Goal: Task Accomplishment & Management: Use online tool/utility

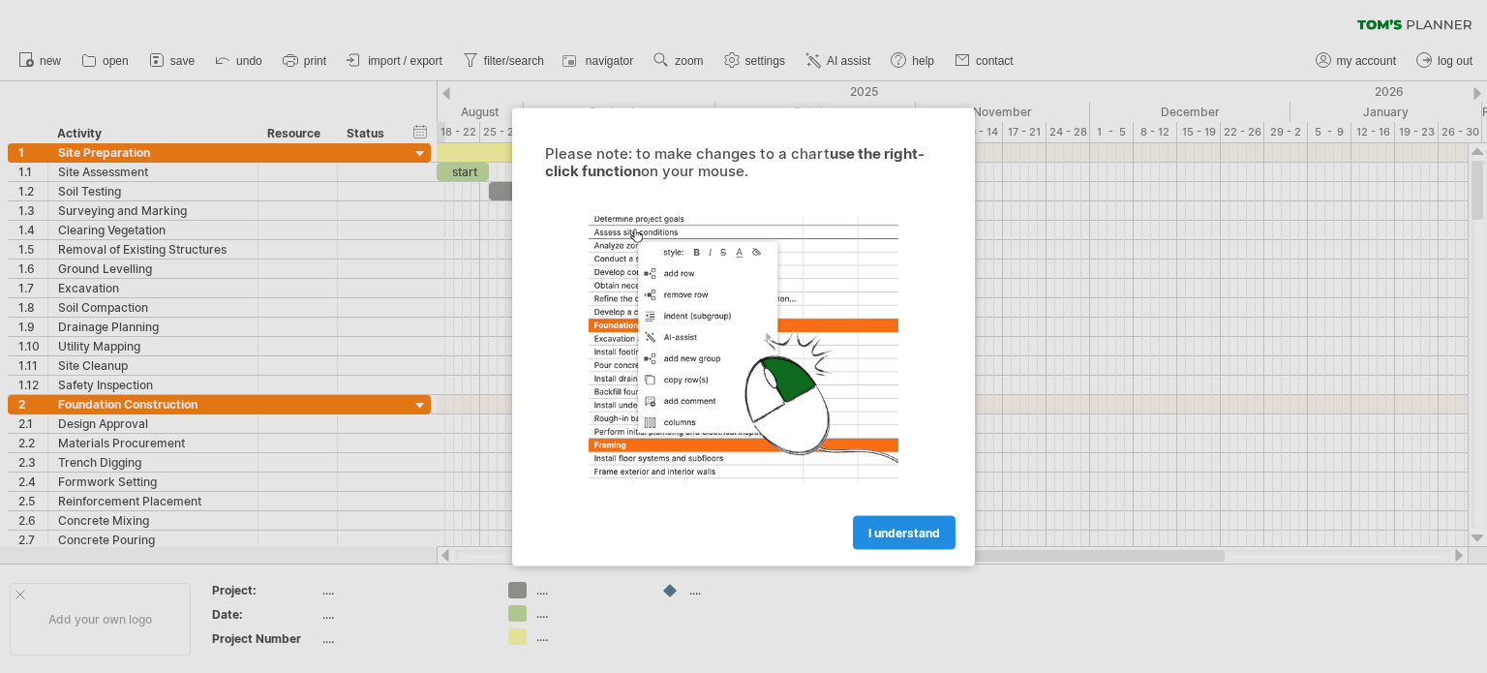
click at [888, 534] on span "I understand" at bounding box center [904, 532] width 72 height 15
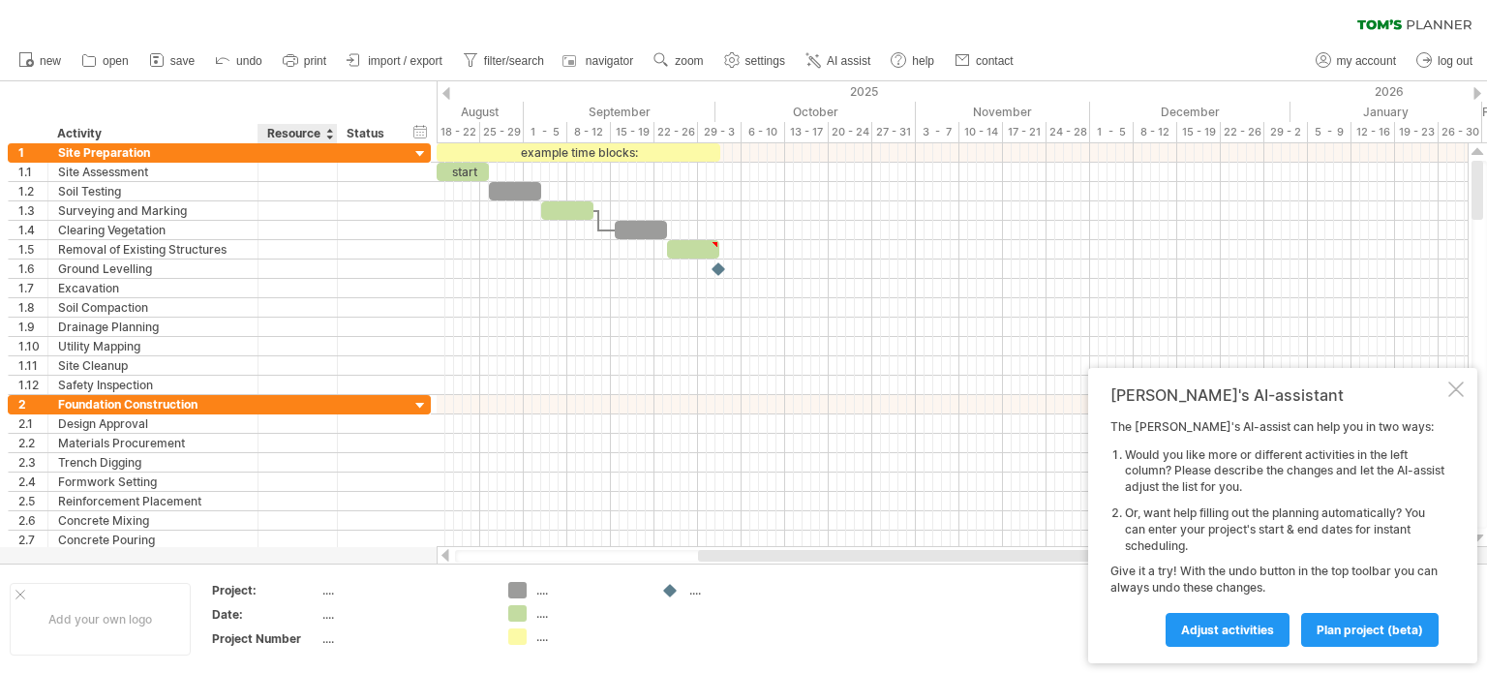
click at [325, 591] on div "...." at bounding box center [403, 590] width 163 height 16
click at [1335, 625] on span "plan project (beta)" at bounding box center [1369, 629] width 106 height 15
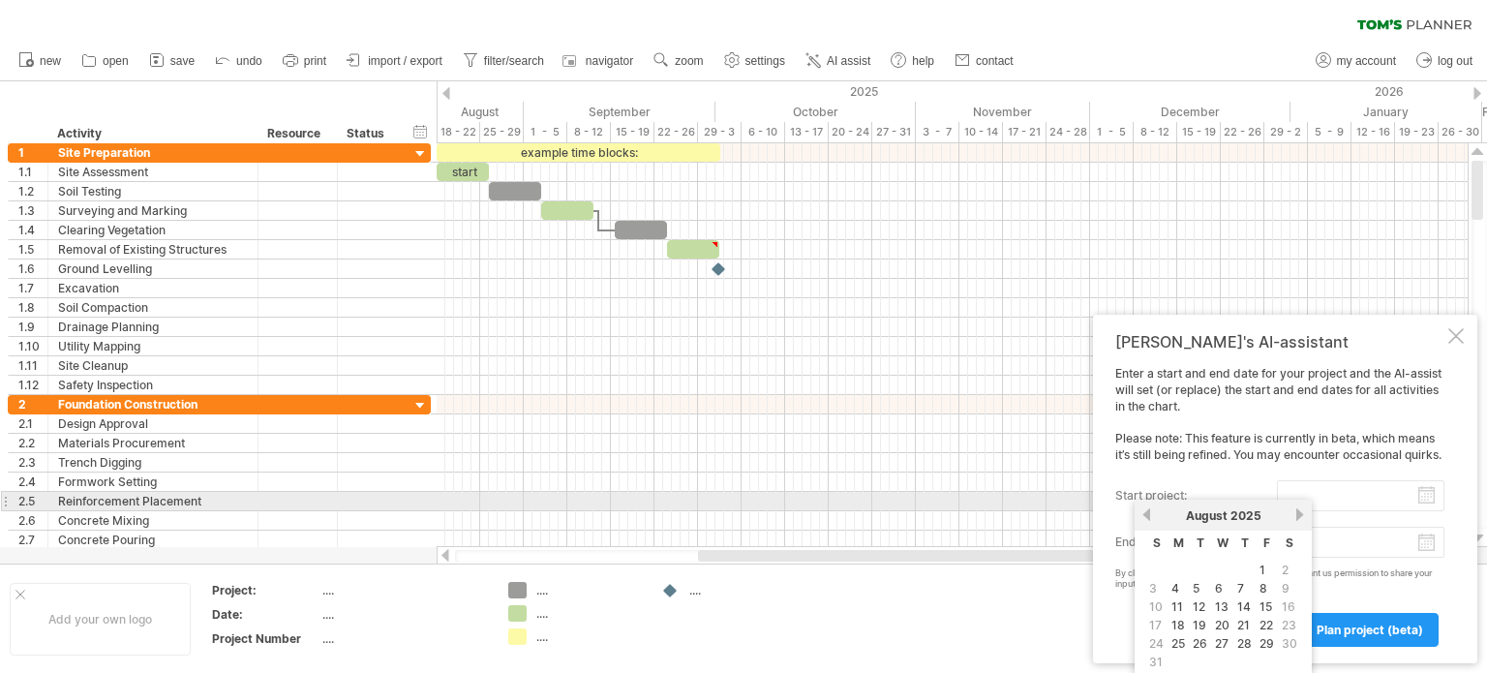
click at [1360, 498] on input "start project:" at bounding box center [1360, 495] width 167 height 31
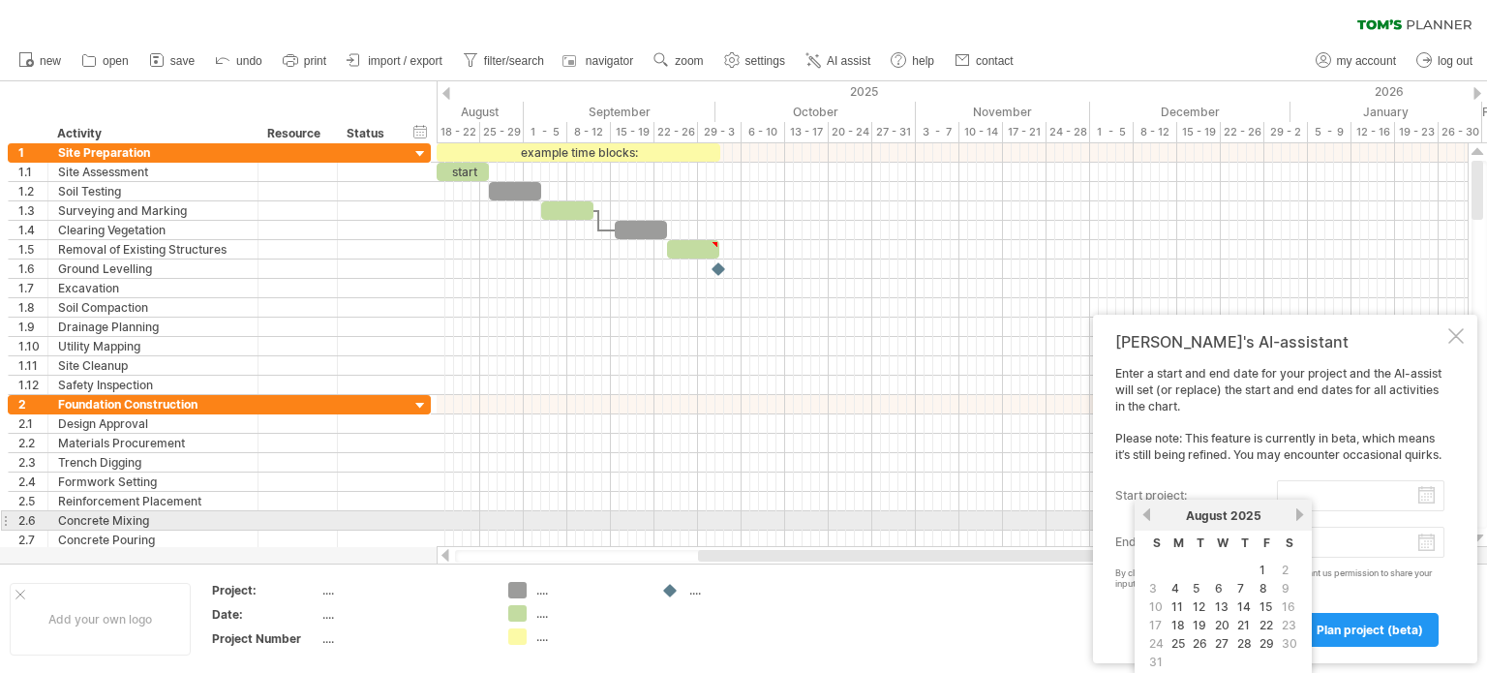
click at [1148, 514] on link "previous" at bounding box center [1146, 514] width 15 height 15
click at [1220, 521] on span "2025" at bounding box center [1235, 515] width 31 height 15
click at [1237, 516] on span "2025" at bounding box center [1235, 515] width 31 height 15
click at [1145, 513] on link "previous" at bounding box center [1146, 514] width 15 height 15
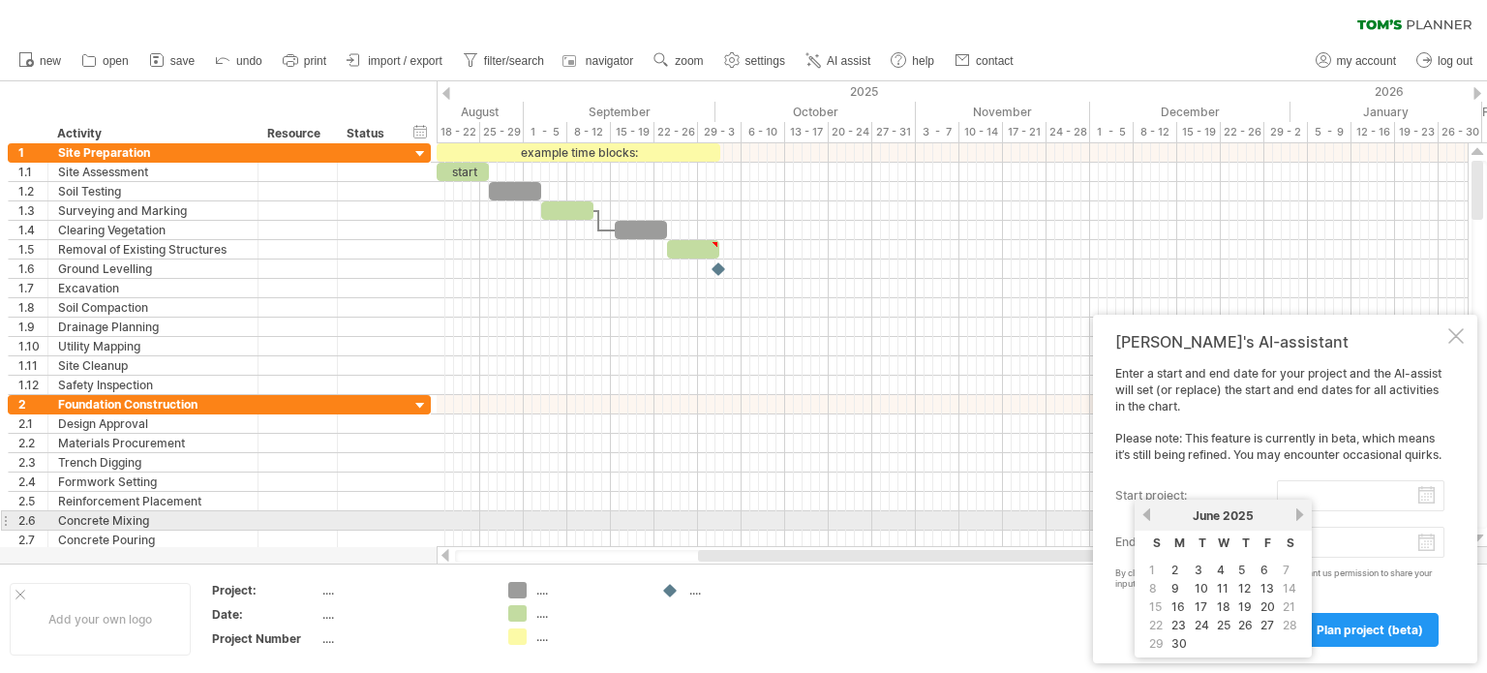
click at [1145, 513] on link "previous" at bounding box center [1146, 514] width 15 height 15
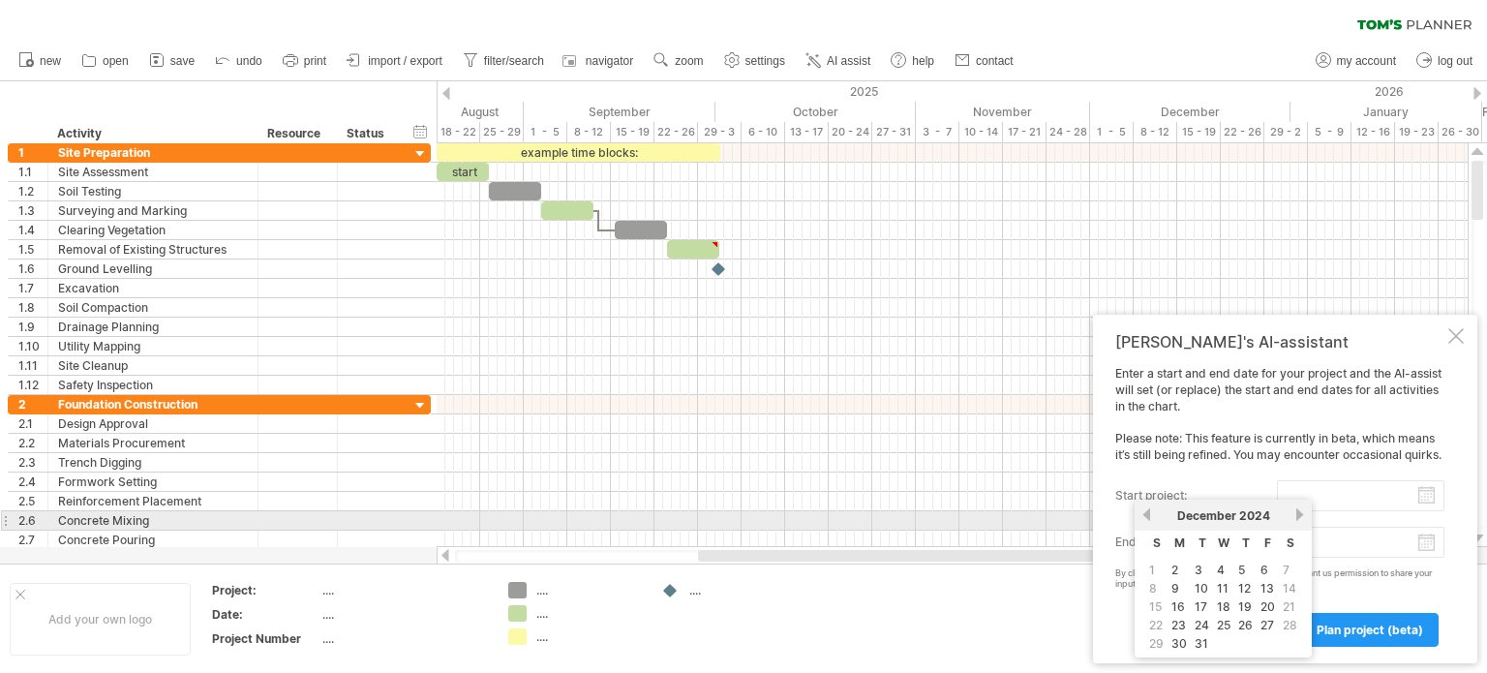
click at [1145, 513] on link "previous" at bounding box center [1146, 514] width 15 height 15
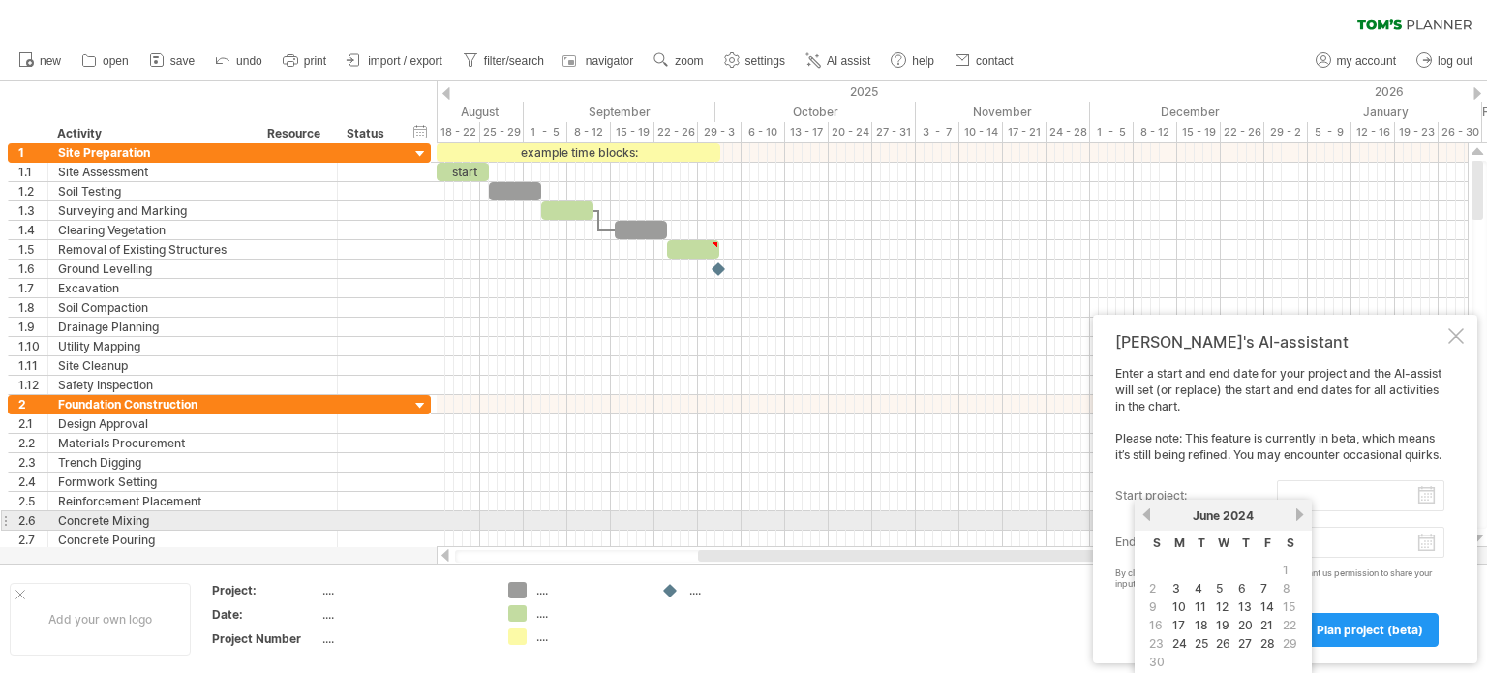
click at [1145, 513] on link "previous" at bounding box center [1146, 514] width 15 height 15
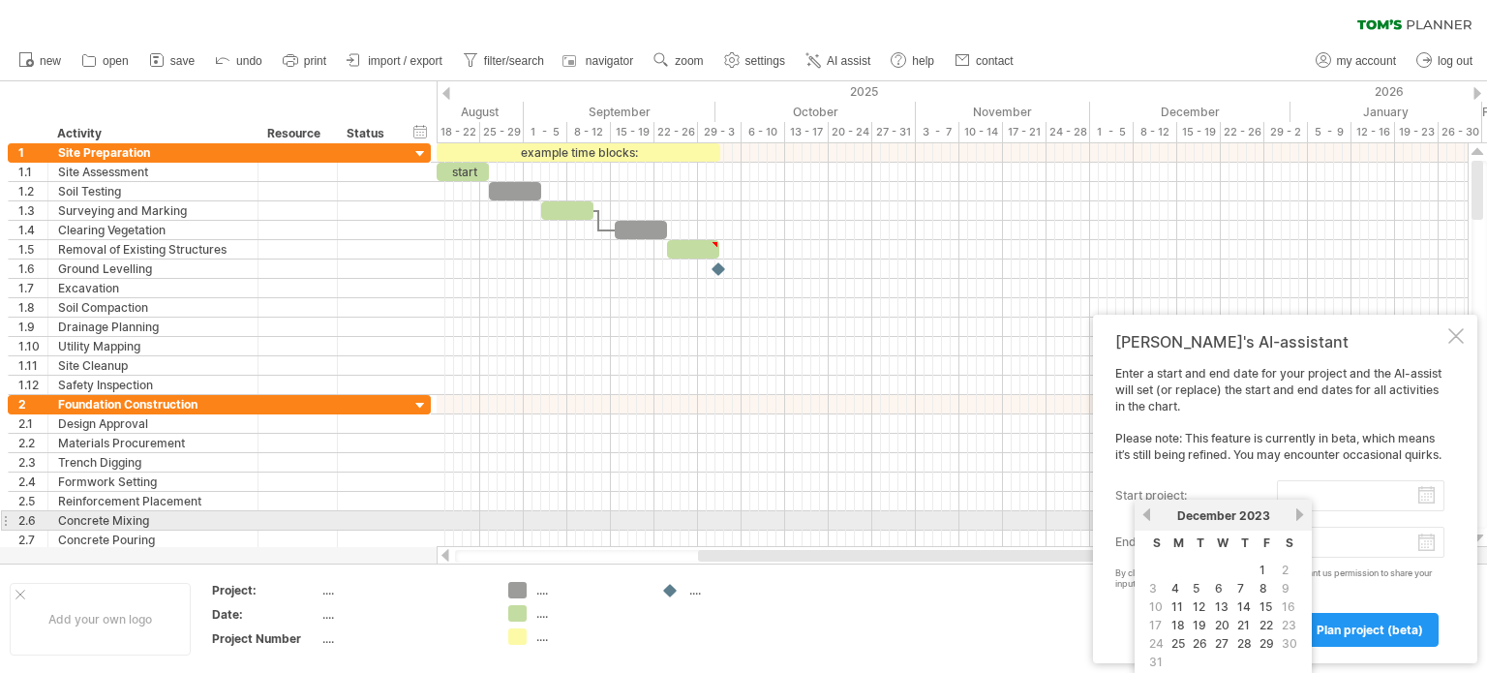
click at [1145, 513] on link "previous" at bounding box center [1146, 514] width 15 height 15
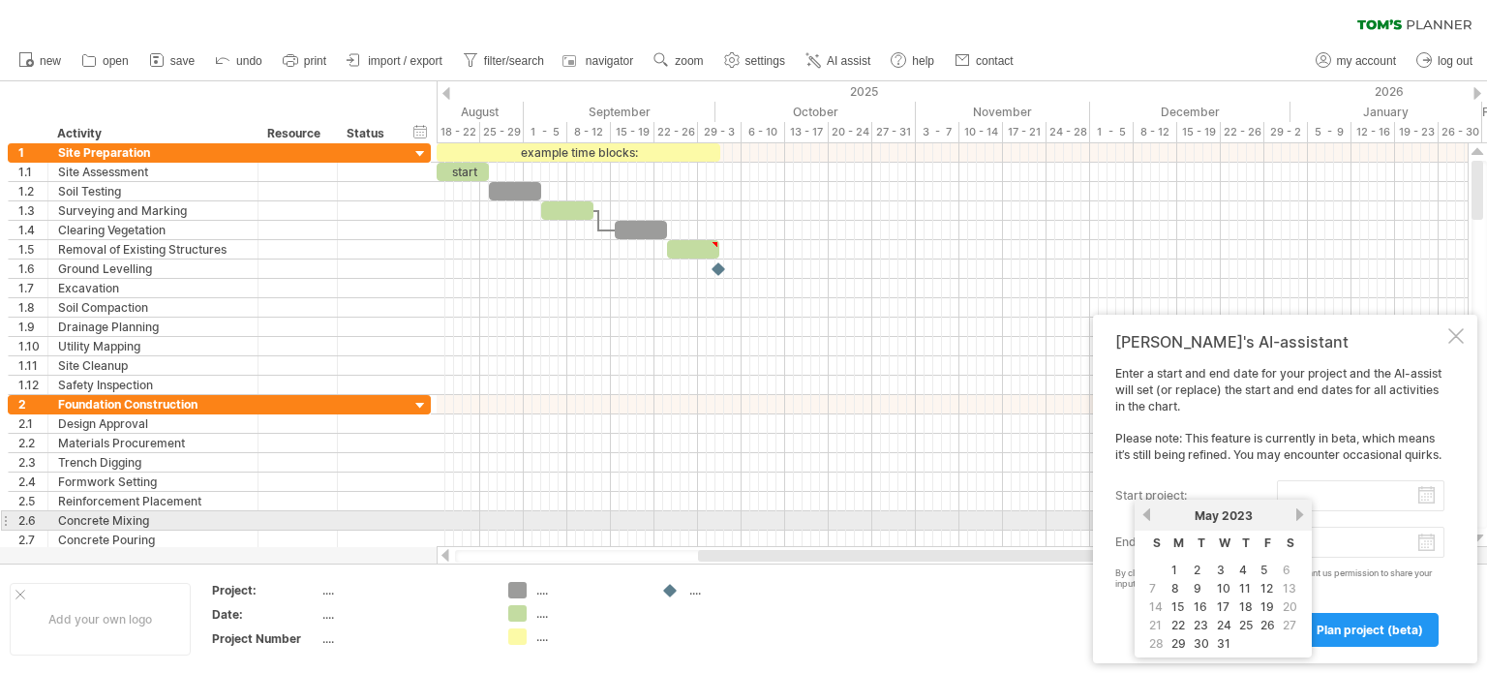
click at [1145, 513] on link "previous" at bounding box center [1146, 514] width 15 height 15
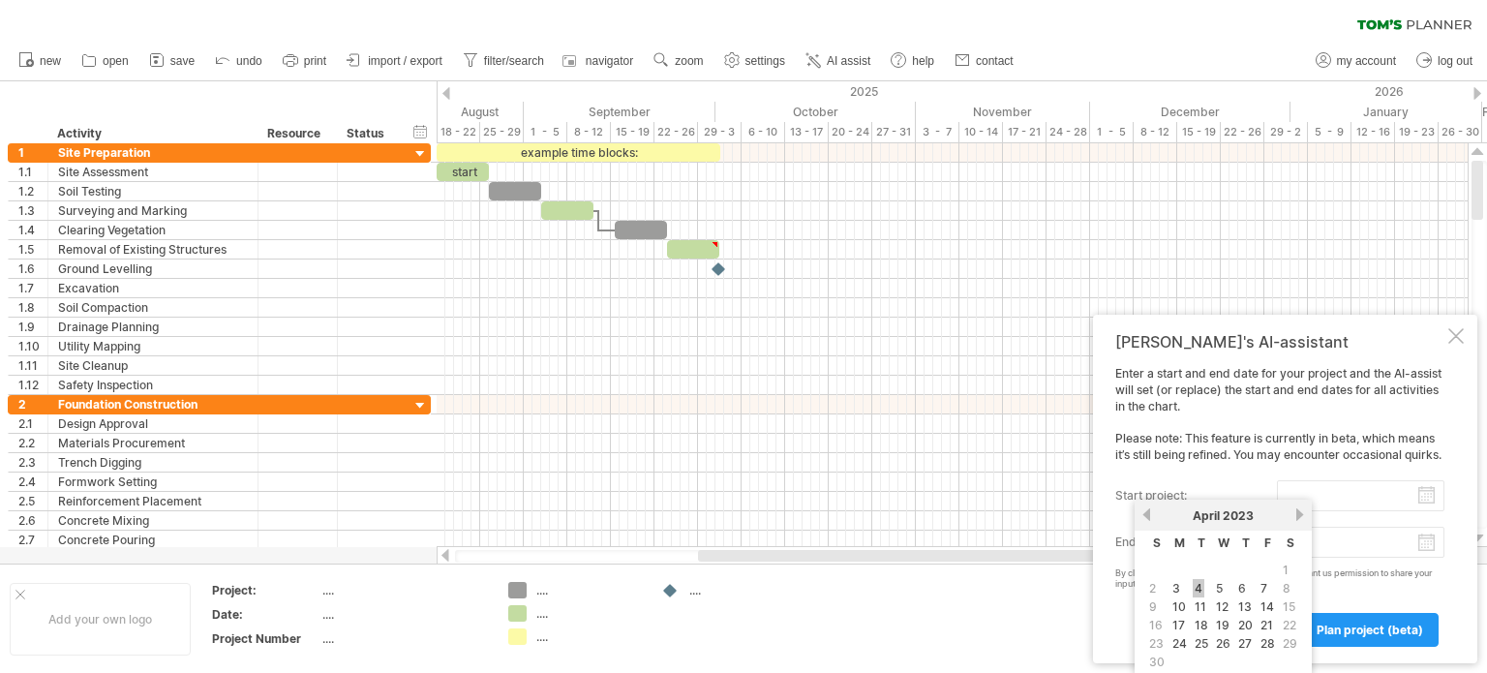
click at [1194, 585] on link "4" at bounding box center [1198, 588] width 12 height 18
type input "********"
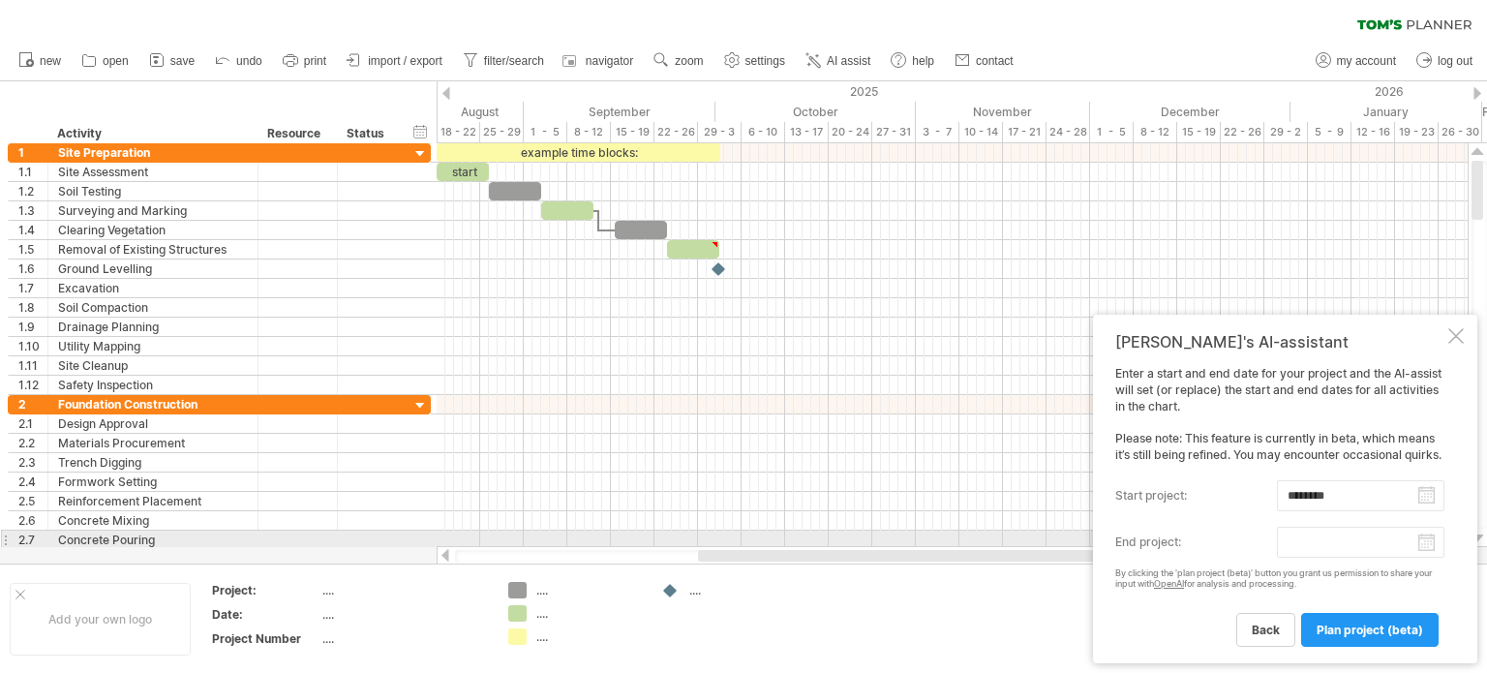
click at [1425, 542] on body "progress(100%) Trying to reach [DOMAIN_NAME] Connected again... 0% clear filter…" at bounding box center [743, 338] width 1487 height 677
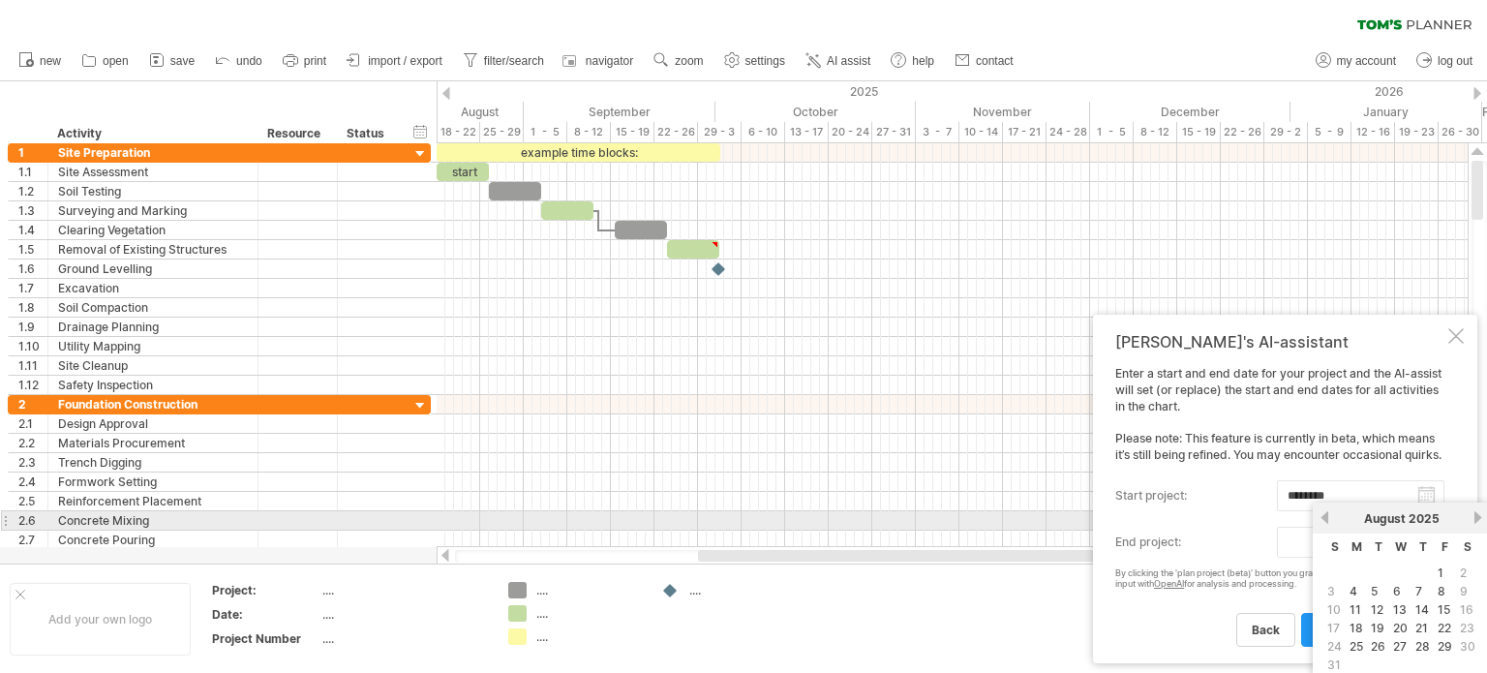
click at [1325, 519] on link "previous" at bounding box center [1324, 517] width 15 height 15
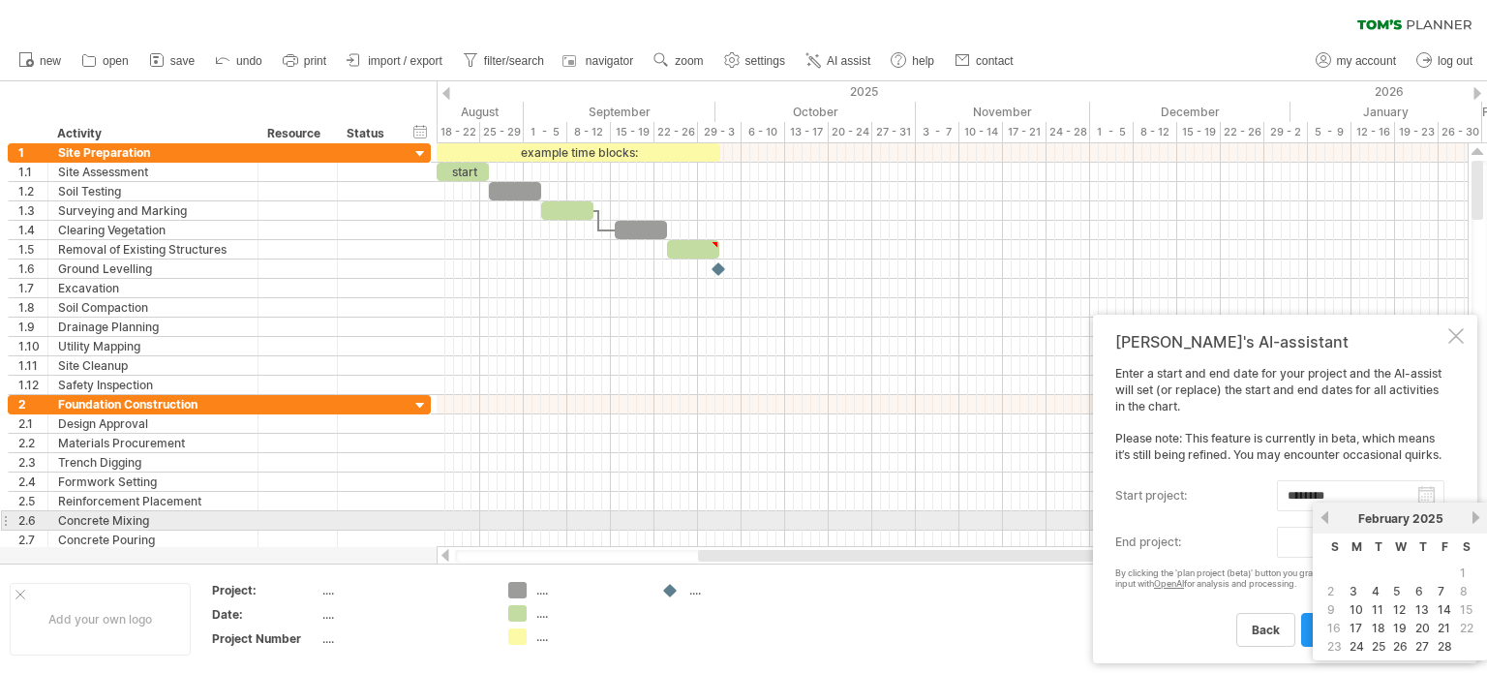
click at [1325, 519] on link "previous" at bounding box center [1324, 517] width 15 height 15
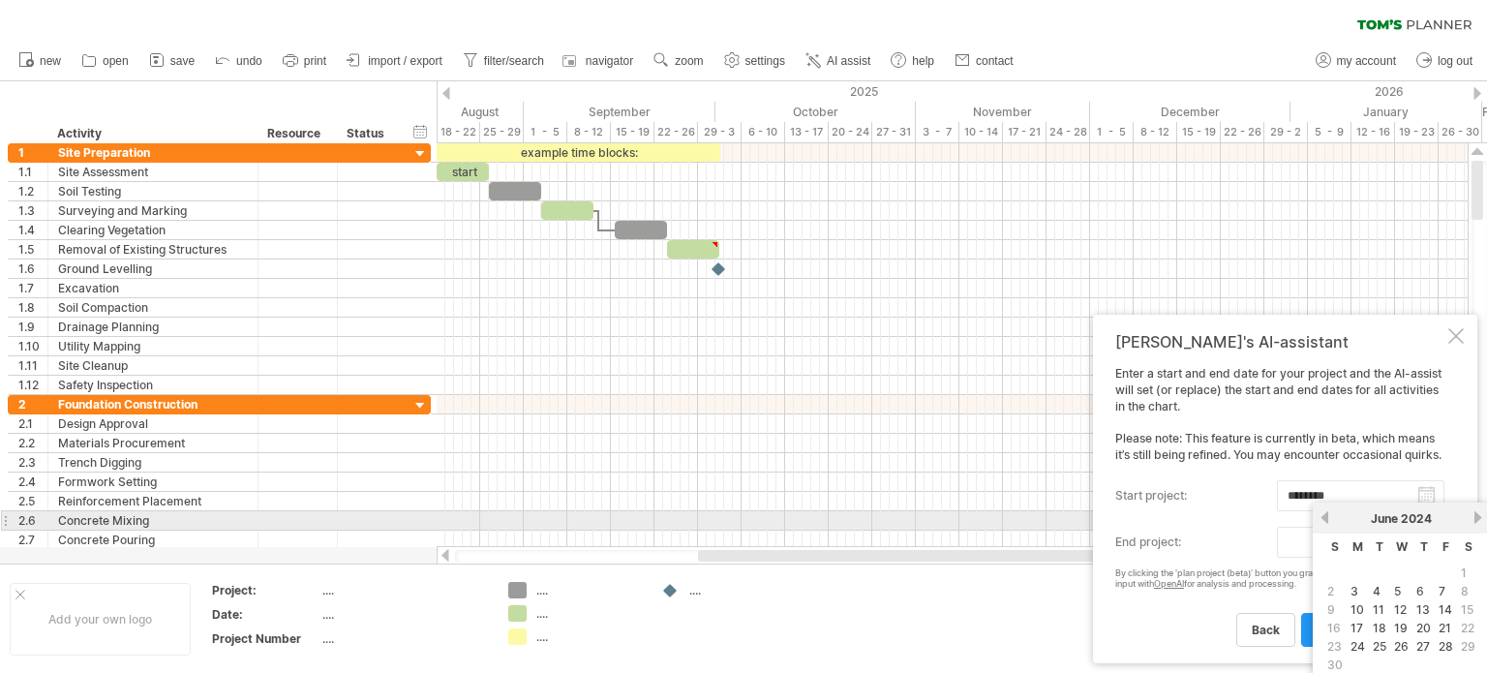
click at [1325, 519] on link "previous" at bounding box center [1324, 517] width 15 height 15
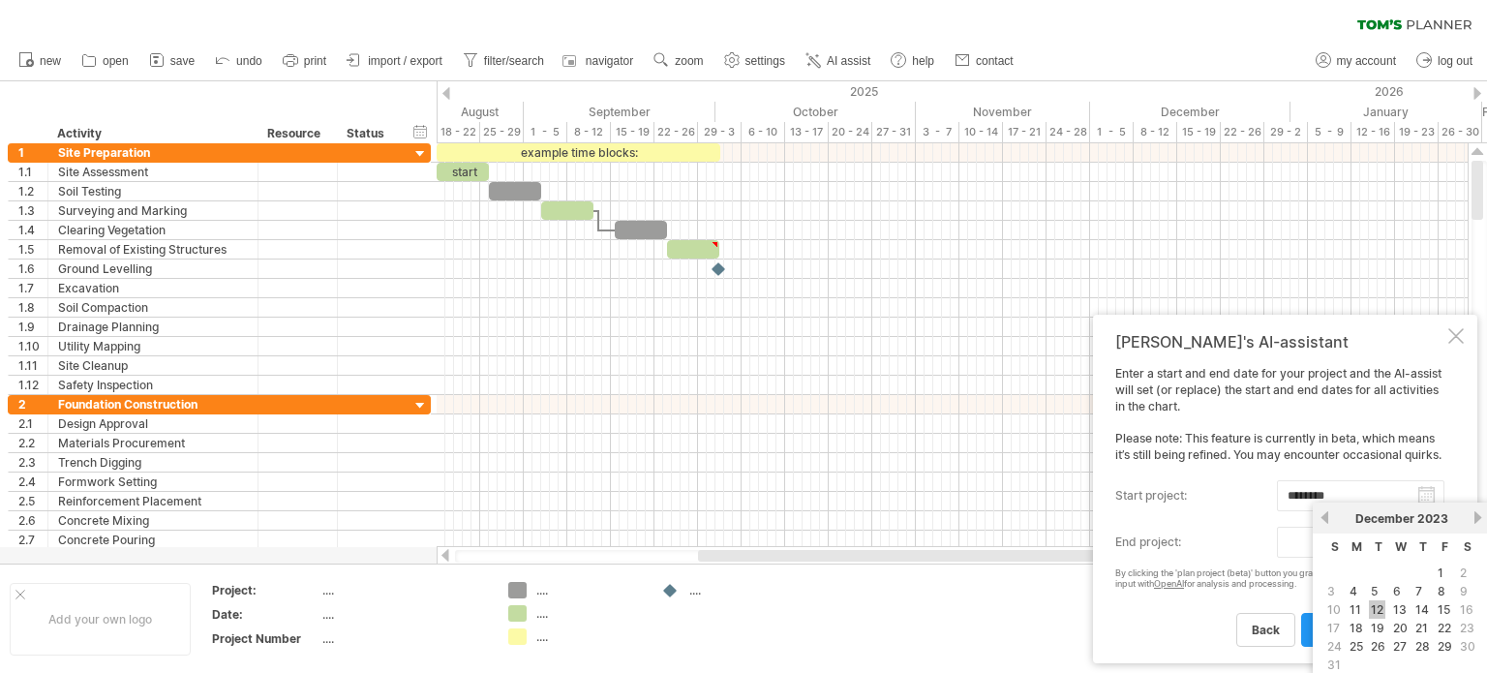
click at [1378, 609] on link "12" at bounding box center [1377, 609] width 16 height 18
type input "********"
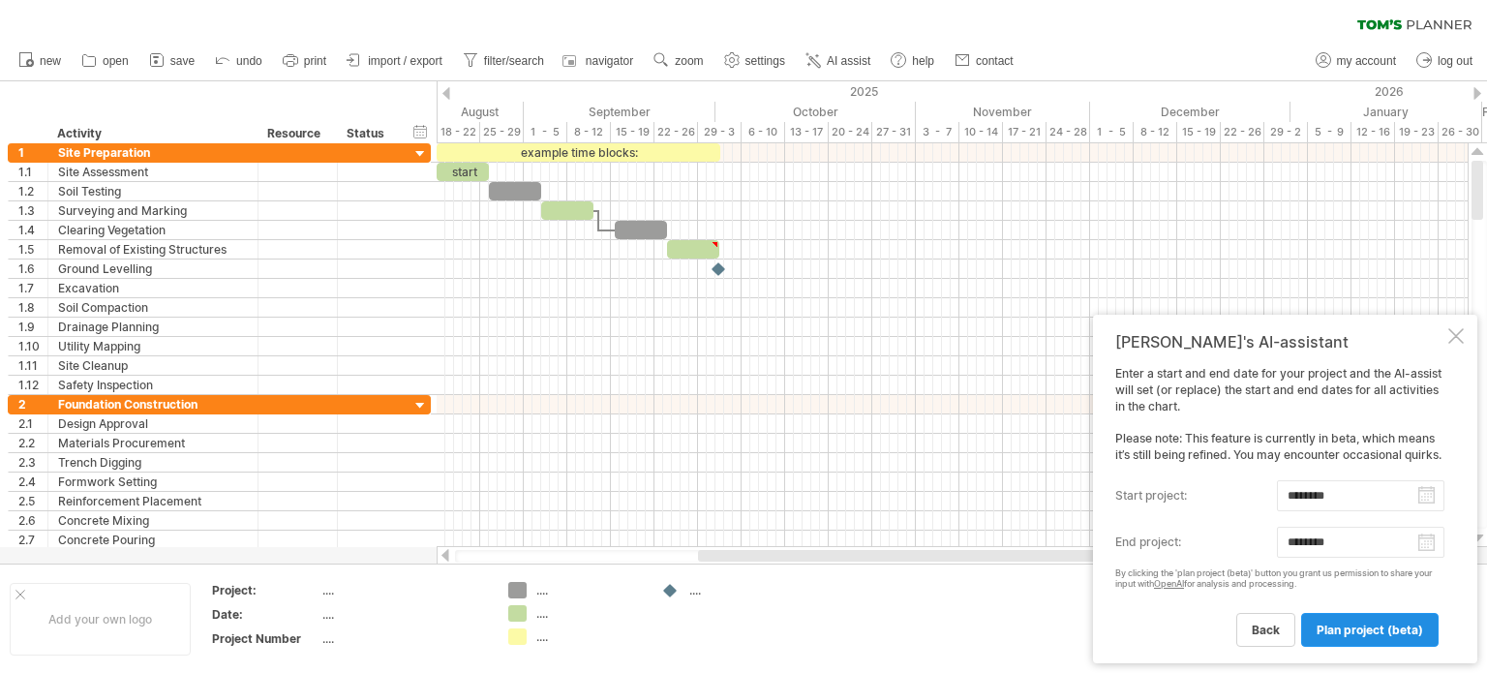
click at [1358, 623] on span "plan project (beta)" at bounding box center [1369, 629] width 106 height 15
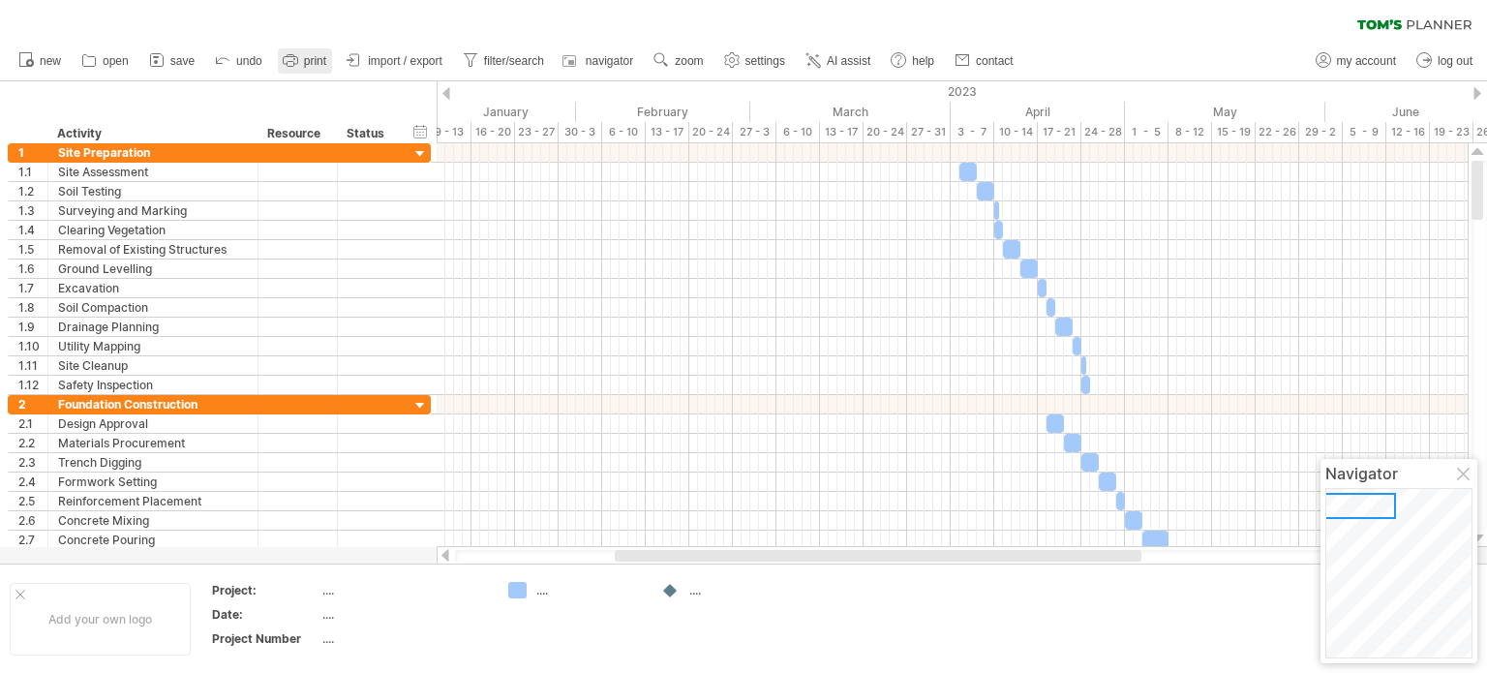
click at [298, 57] on icon at bounding box center [290, 59] width 19 height 19
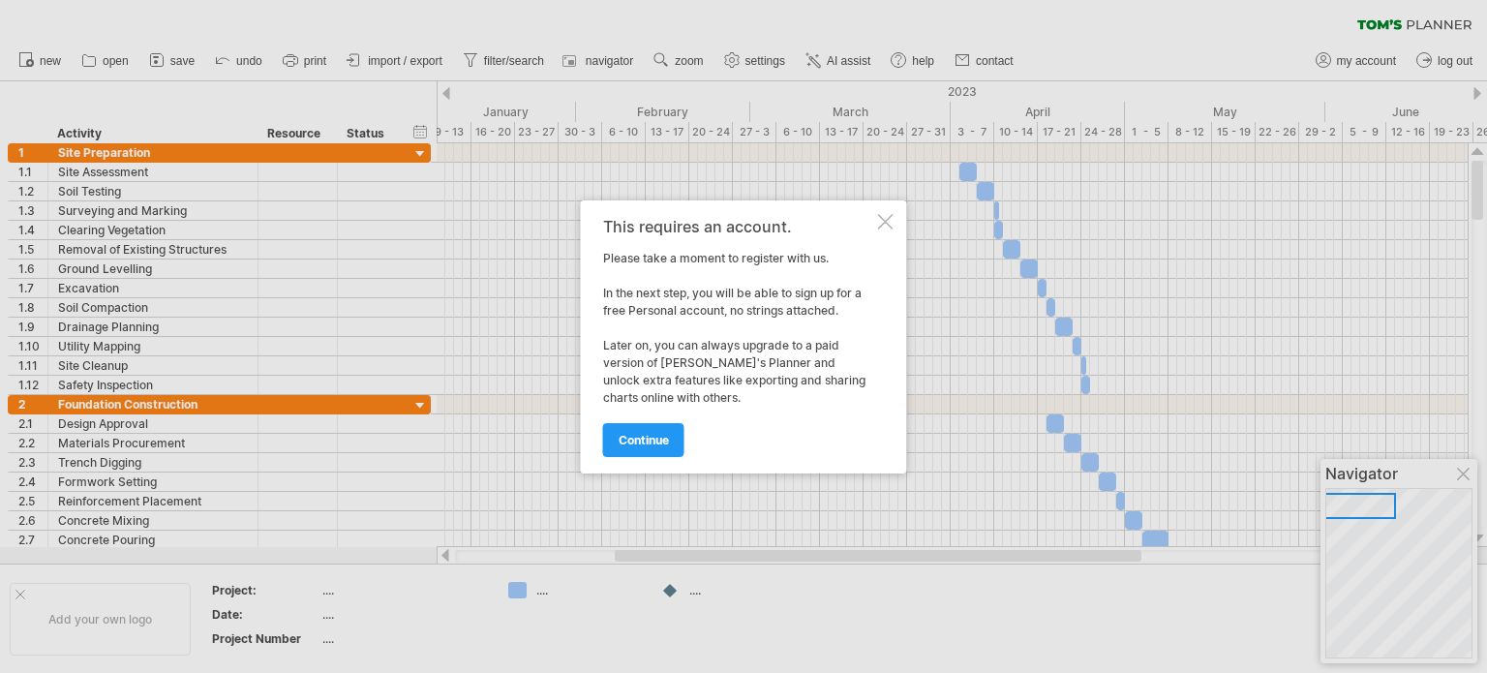
click at [887, 218] on div at bounding box center [885, 221] width 15 height 15
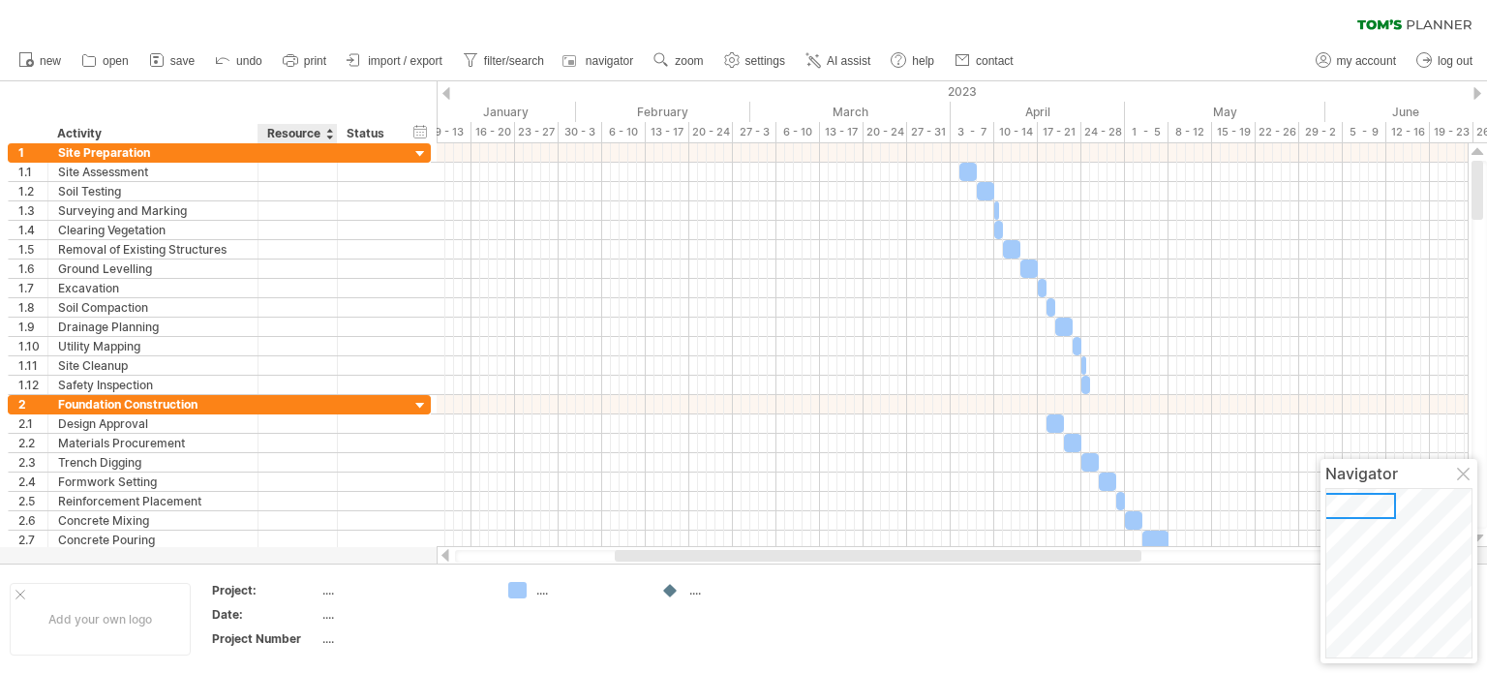
click at [325, 591] on div "...." at bounding box center [403, 590] width 163 height 16
type input "**********"
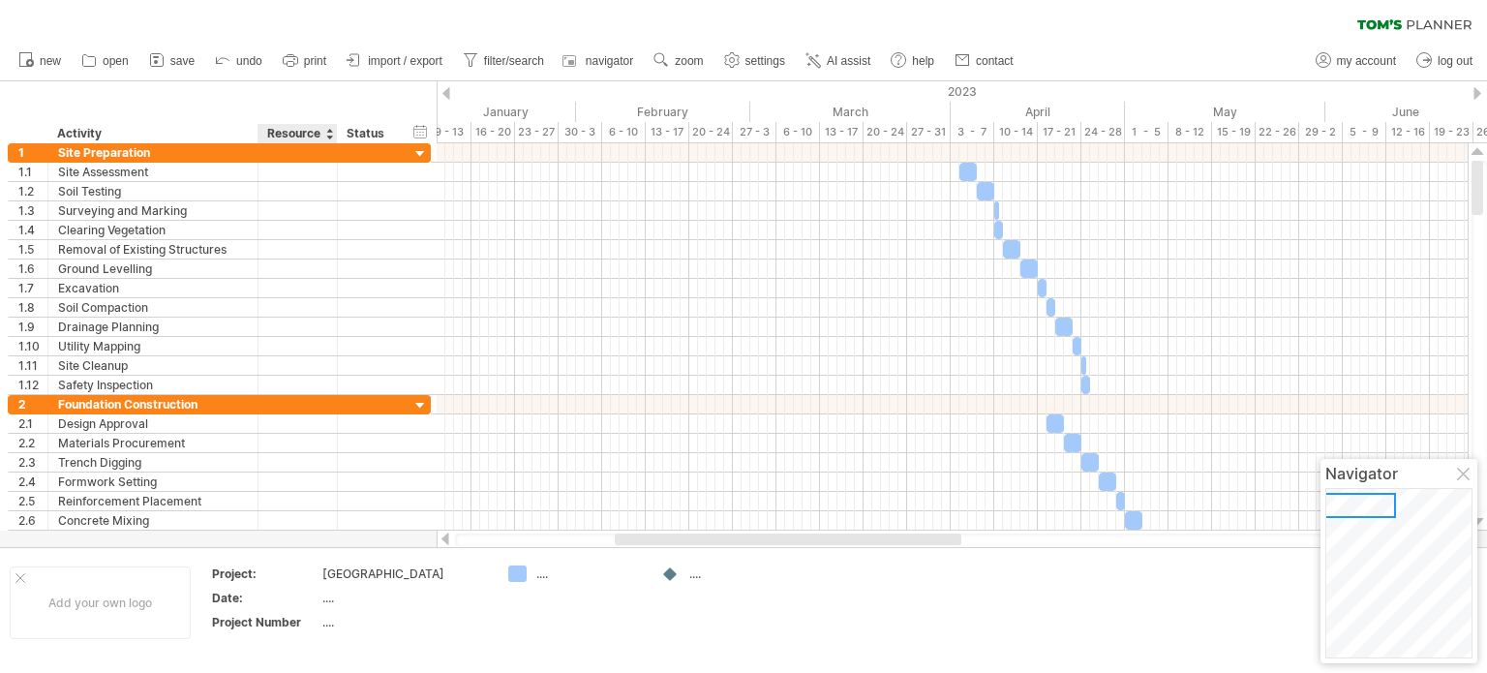
click at [325, 606] on div "...." at bounding box center [403, 597] width 163 height 16
type input "**********"
click at [334, 630] on div "...." at bounding box center [403, 622] width 163 height 16
type input "**********"
click at [403, 630] on input "**********" at bounding box center [400, 622] width 156 height 16
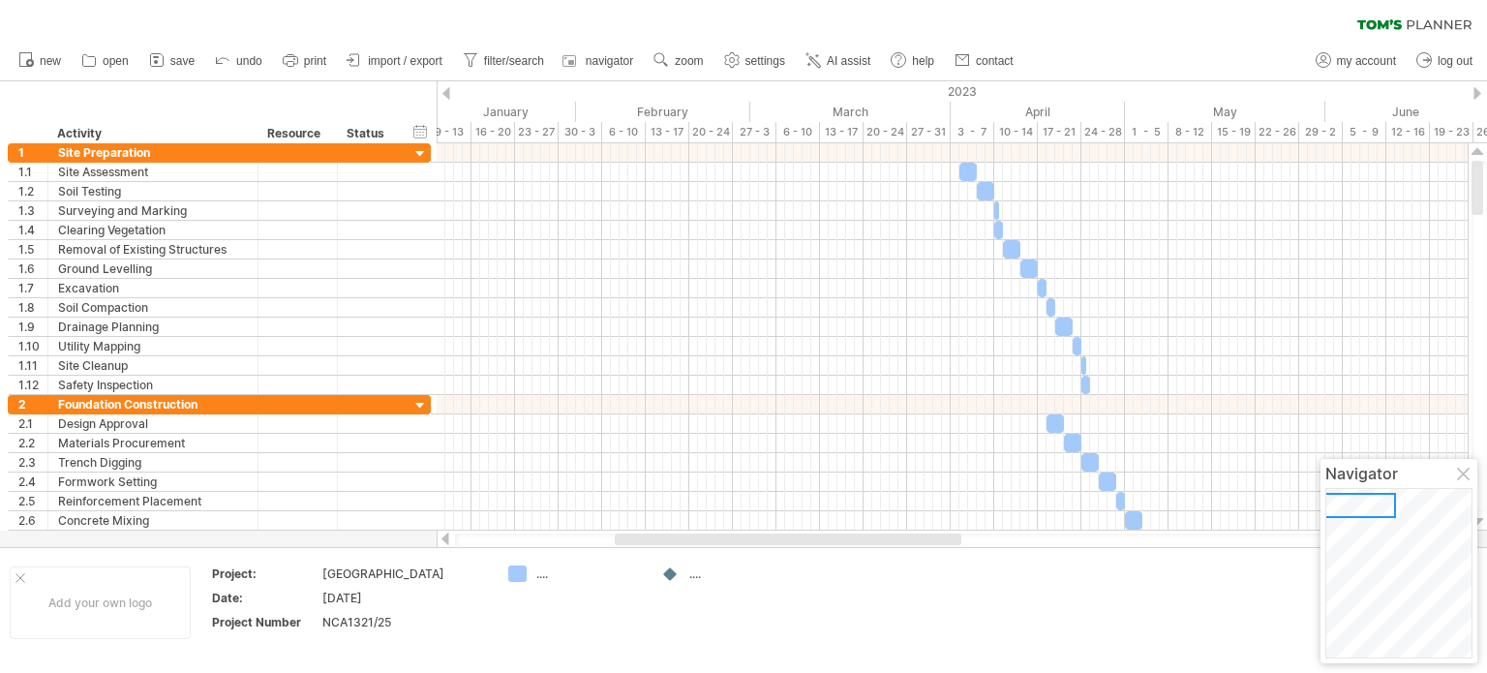
click at [553, 614] on td "...." at bounding box center [574, 602] width 153 height 75
